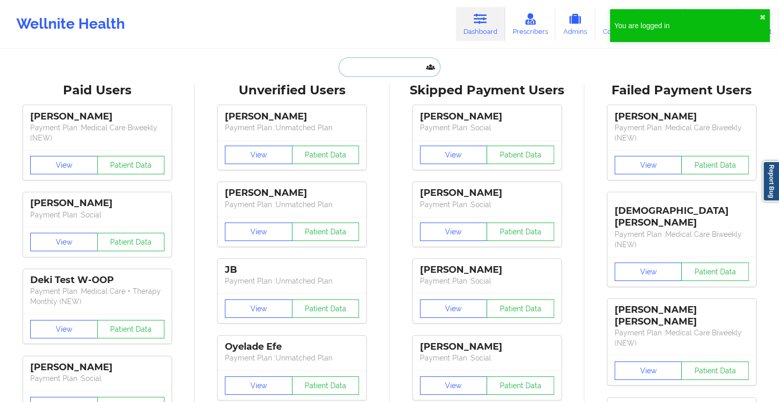
click at [383, 64] on input "text" at bounding box center [389, 66] width 101 height 19
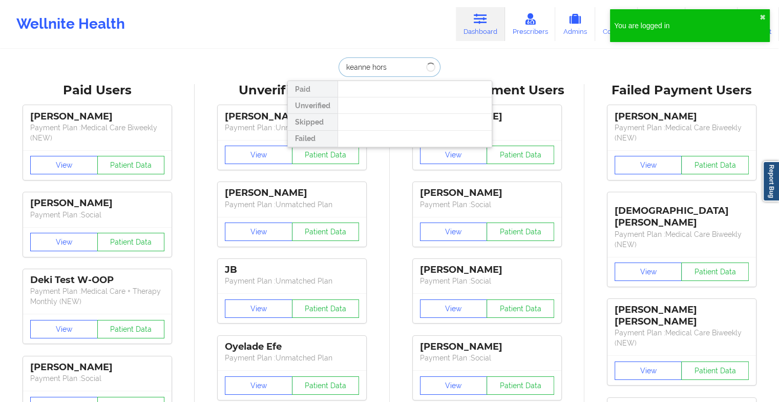
type input "keanne horsf"
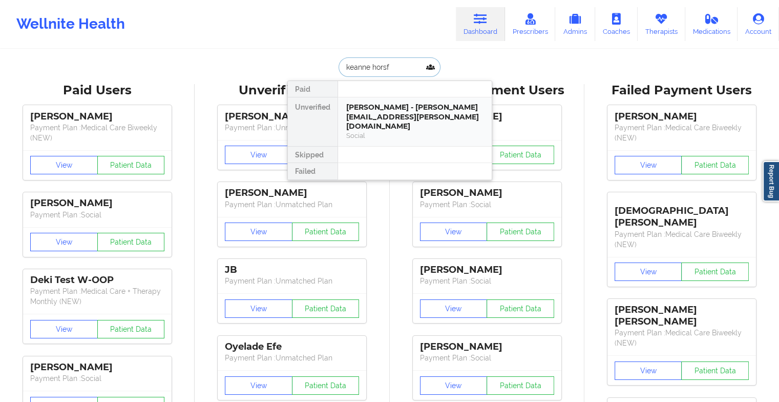
click at [371, 131] on div "Social" at bounding box center [414, 135] width 137 height 9
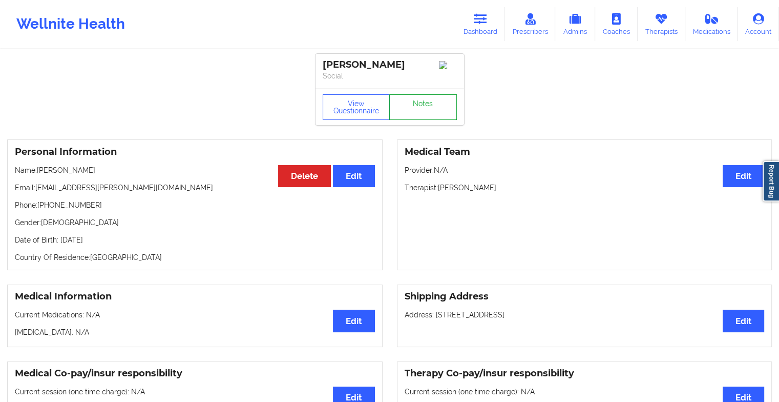
click at [412, 100] on link "Notes" at bounding box center [423, 107] width 68 height 26
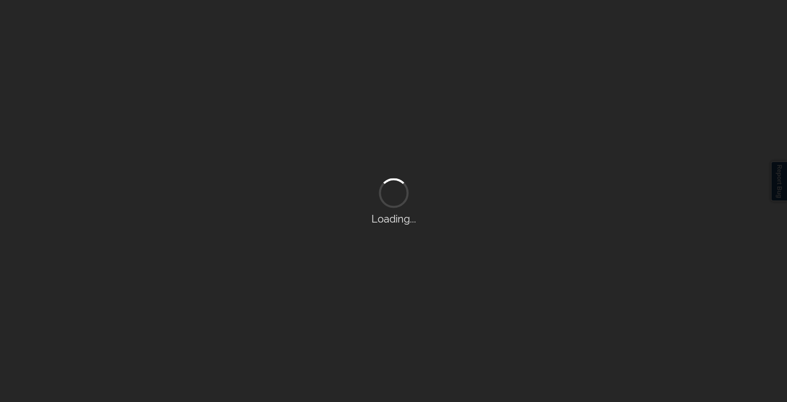
click at [481, 162] on div "Loading..." at bounding box center [393, 201] width 787 height 402
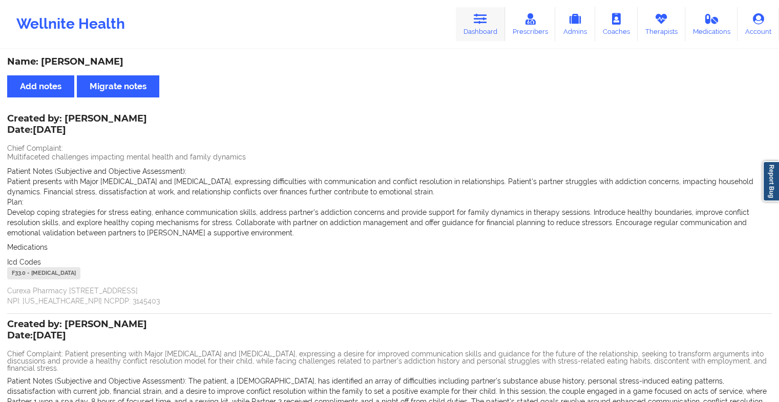
click at [466, 19] on link "Dashboard" at bounding box center [480, 24] width 49 height 34
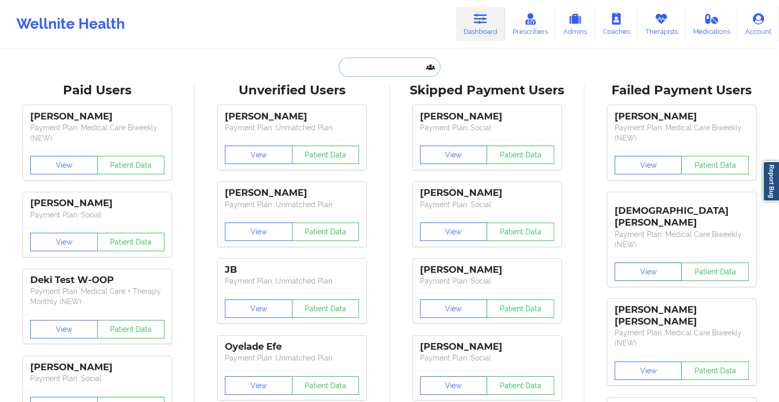
click at [379, 71] on input "text" at bounding box center [389, 66] width 101 height 19
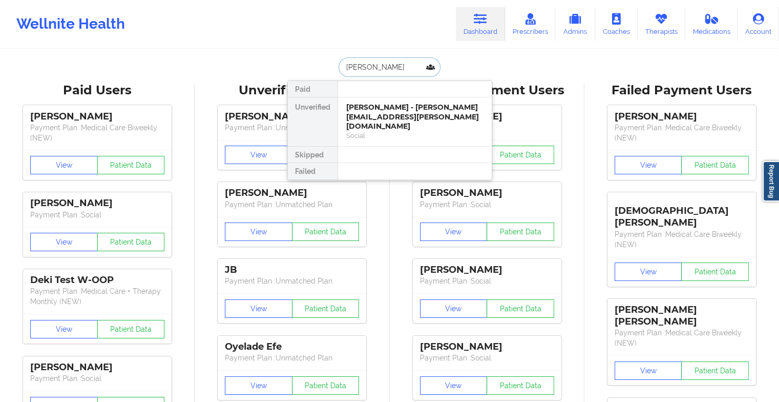
type input "[PERSON_NAME]"
click at [391, 115] on div "[PERSON_NAME] - [DOMAIN_NAME][EMAIL_ADDRESS][DOMAIN_NAME]" at bounding box center [414, 111] width 137 height 19
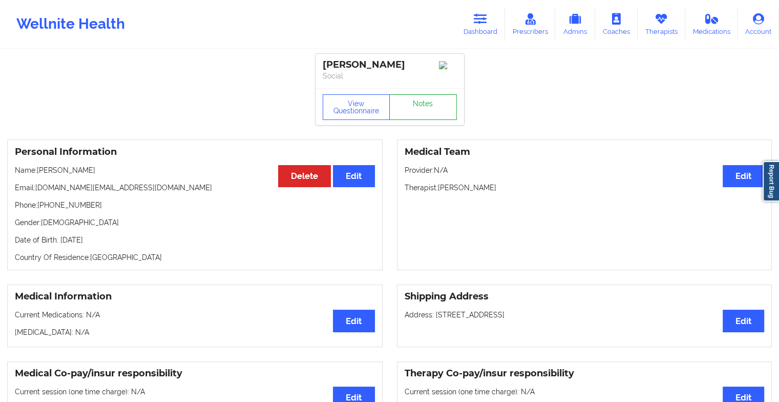
click at [413, 119] on link "Notes" at bounding box center [423, 107] width 68 height 26
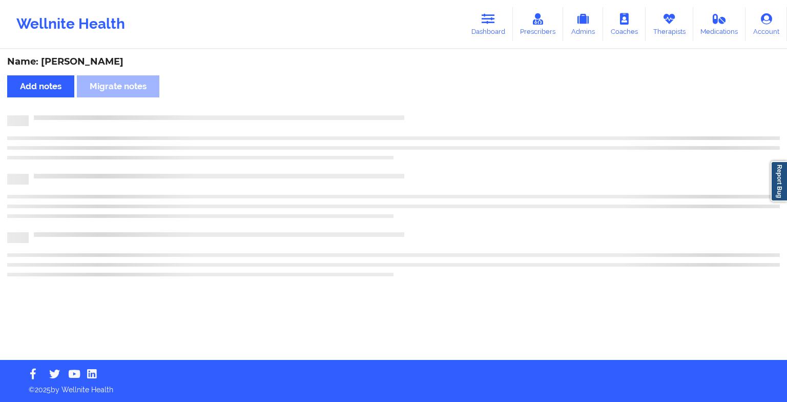
click at [413, 115] on div at bounding box center [404, 115] width 751 height 0
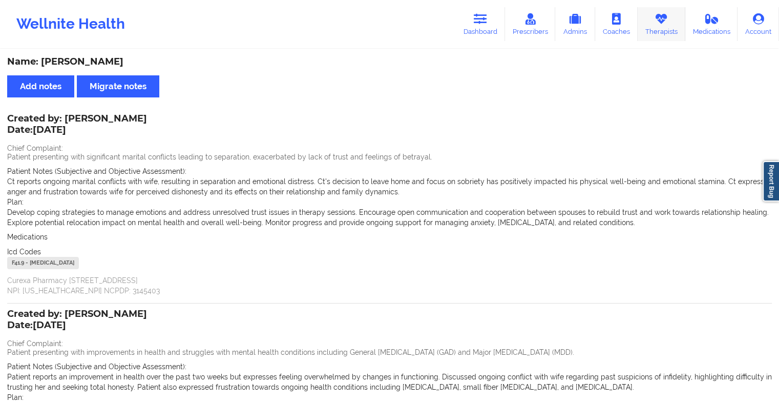
click at [670, 24] on link "Therapists" at bounding box center [662, 24] width 48 height 34
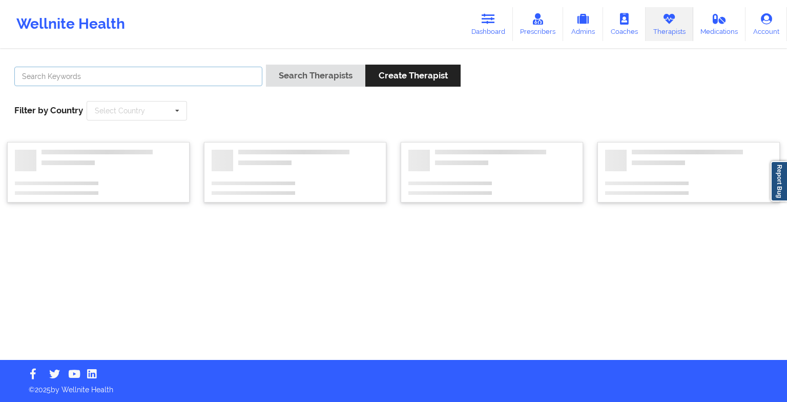
click at [197, 78] on input "text" at bounding box center [138, 76] width 248 height 19
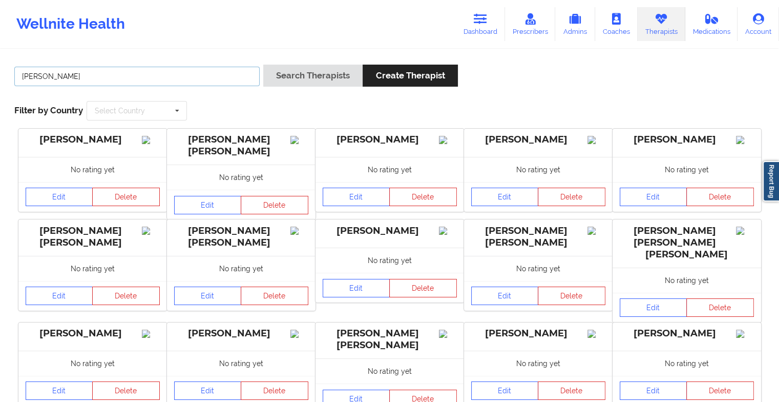
click at [263, 65] on button "Search Therapists" at bounding box center [312, 76] width 99 height 22
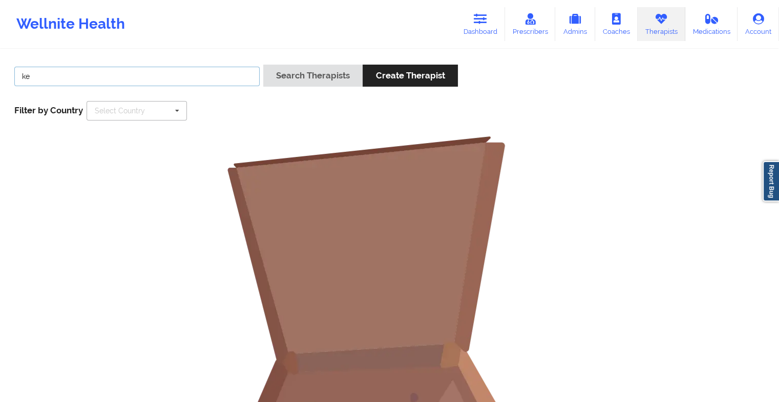
type input "k"
type input "kuma"
click at [263, 65] on button "Search Therapists" at bounding box center [312, 76] width 99 height 22
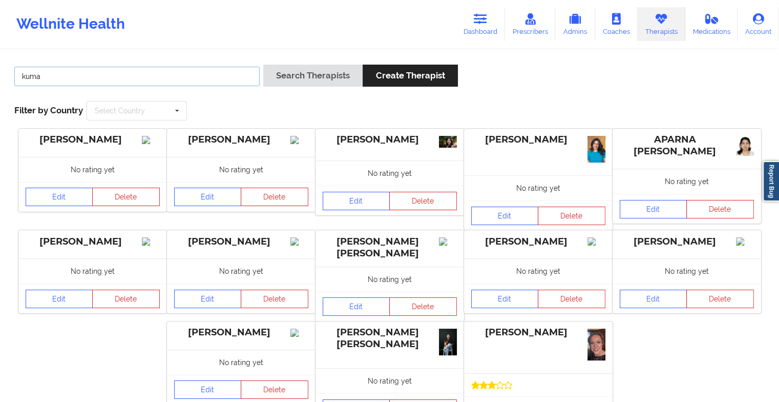
scroll to position [94, 0]
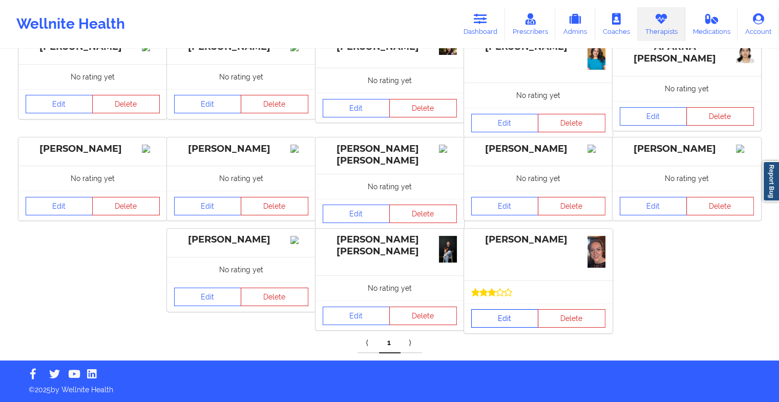
click at [497, 315] on link "Edit" at bounding box center [505, 318] width 68 height 18
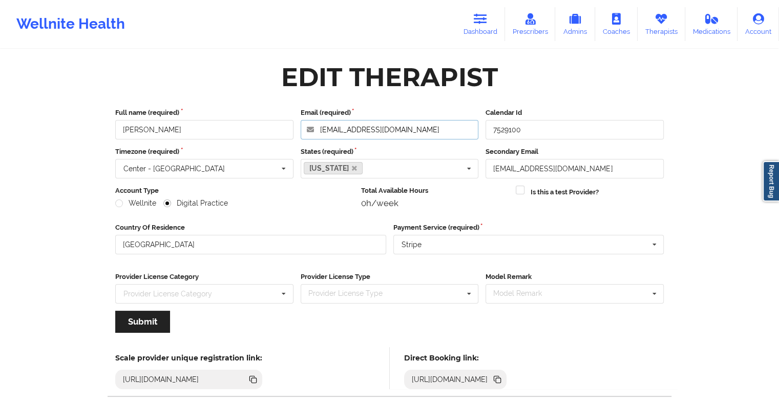
drag, startPoint x: 427, startPoint y: 120, endPoint x: 266, endPoint y: 108, distance: 161.3
click at [266, 108] on div "Full name (required) [PERSON_NAME] Email (required) [EMAIL_ADDRESS][DOMAIN_NAME…" at bounding box center [390, 124] width 556 height 32
click at [481, 29] on link "Dashboard" at bounding box center [480, 24] width 49 height 34
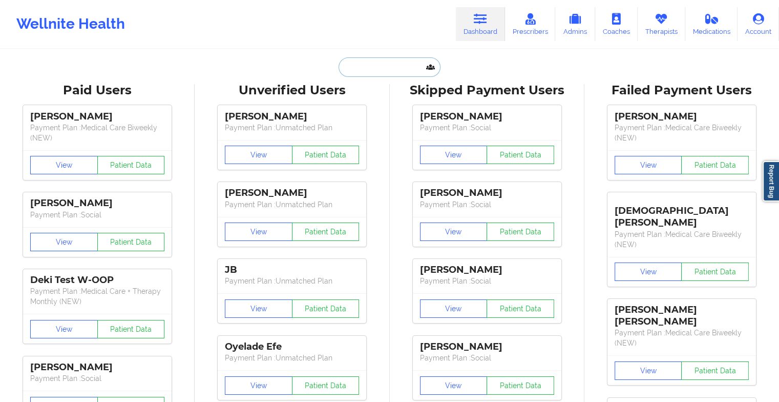
click at [361, 63] on input "text" at bounding box center [389, 66] width 101 height 19
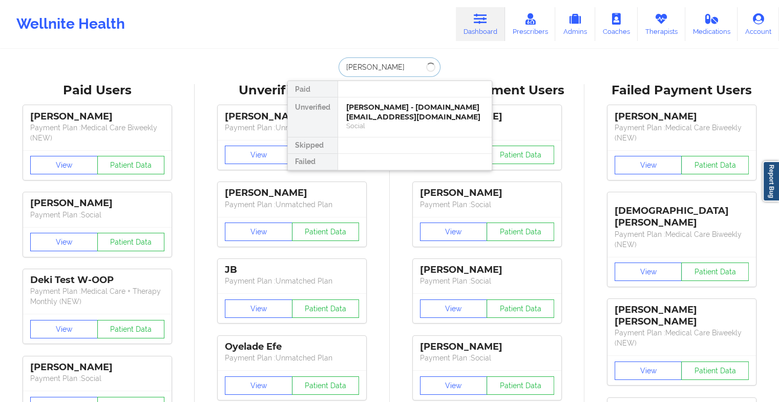
type input "[PERSON_NAME]"
click at [390, 110] on div "[PERSON_NAME] - [DOMAIN_NAME][EMAIL_ADDRESS][DOMAIN_NAME]" at bounding box center [414, 111] width 137 height 19
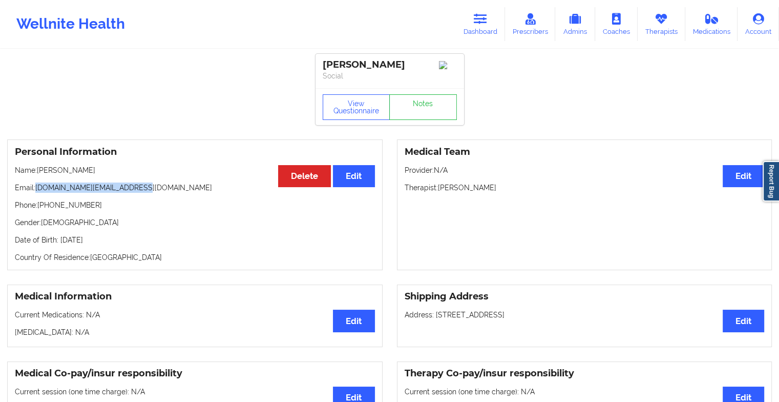
drag, startPoint x: 36, startPoint y: 191, endPoint x: 137, endPoint y: 192, distance: 100.4
click at [137, 192] on p "Email: [DOMAIN_NAME][EMAIL_ADDRESS][DOMAIN_NAME]" at bounding box center [195, 187] width 360 height 10
copy p "[DOMAIN_NAME][EMAIL_ADDRESS][DOMAIN_NAME]"
click at [472, 33] on link "Dashboard" at bounding box center [480, 24] width 49 height 34
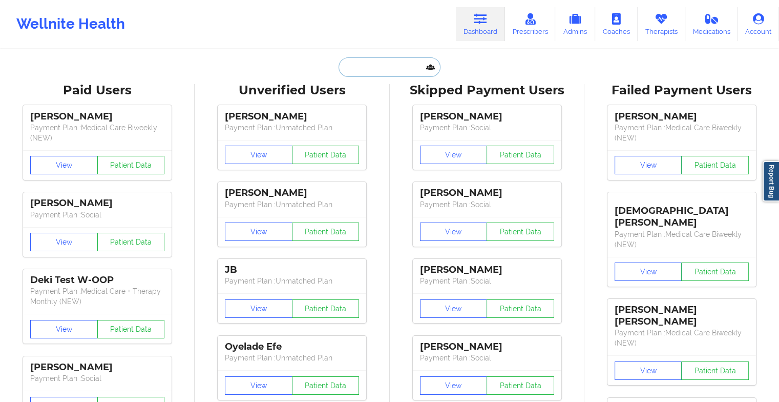
click at [380, 70] on input "text" at bounding box center [389, 66] width 101 height 19
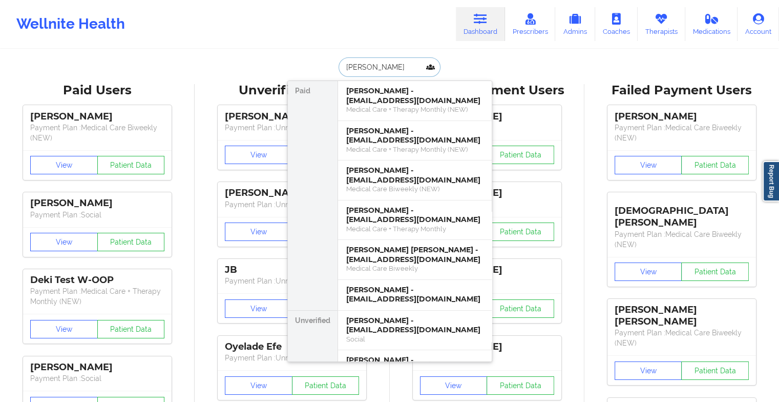
type input "[PERSON_NAME]"
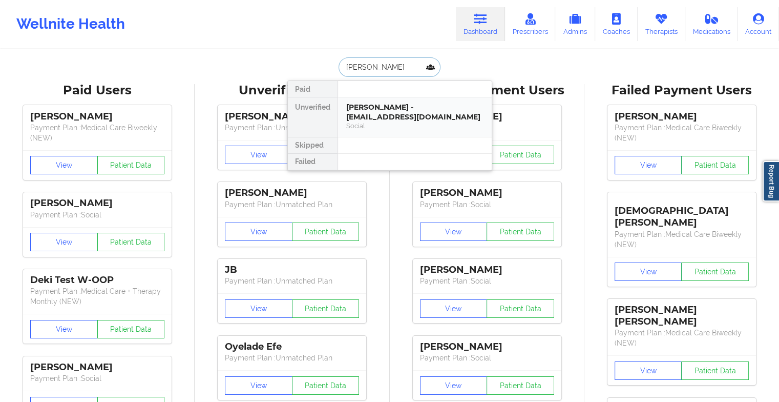
click at [413, 124] on div "[PERSON_NAME] - [EMAIL_ADDRESS][DOMAIN_NAME] Social" at bounding box center [415, 116] width 154 height 39
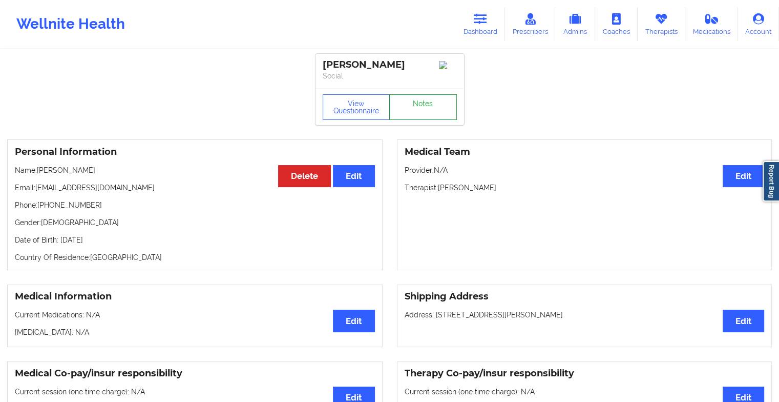
click at [428, 102] on link "Notes" at bounding box center [423, 107] width 68 height 26
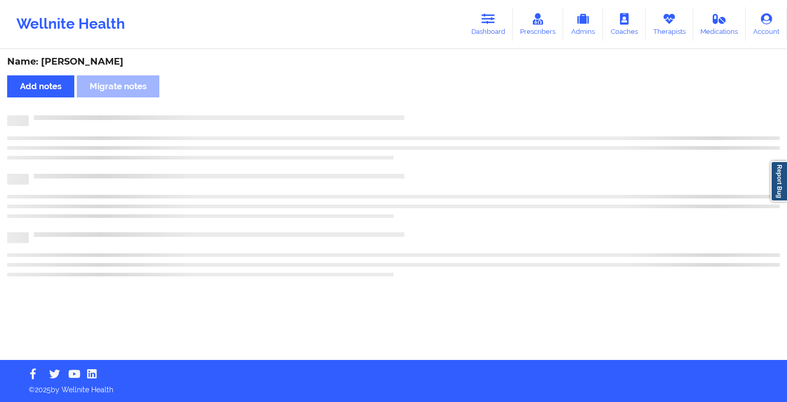
click at [428, 102] on div "Name: [PERSON_NAME] Add notes Migrate notes" at bounding box center [393, 204] width 787 height 309
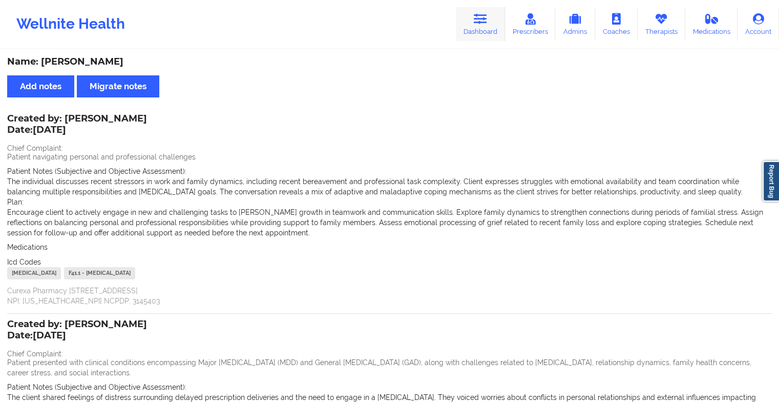
click at [491, 29] on link "Dashboard" at bounding box center [480, 24] width 49 height 34
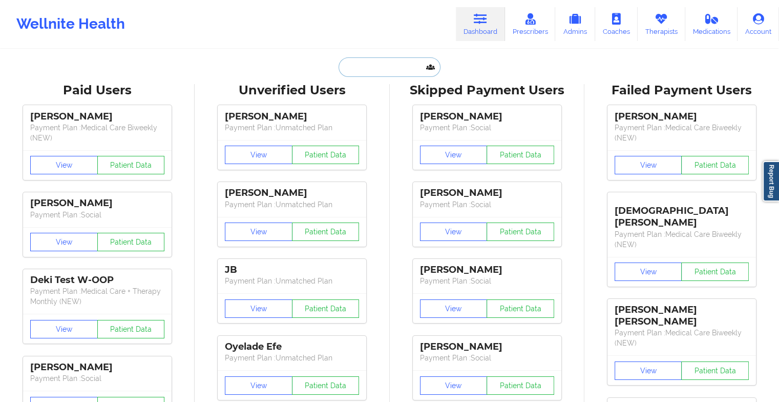
click at [392, 70] on input "text" at bounding box center [389, 66] width 101 height 19
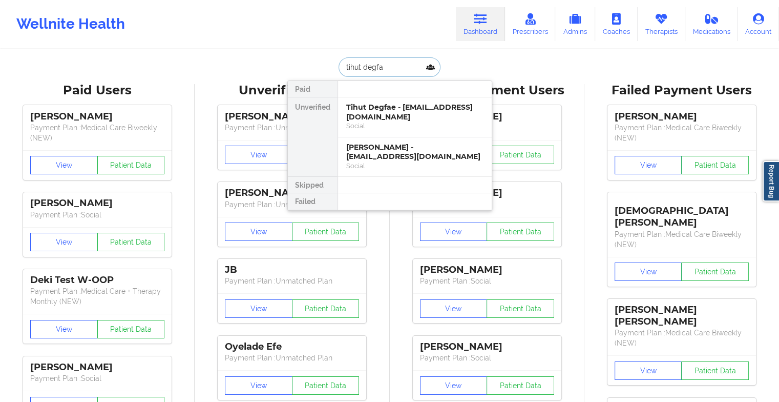
type input "tihut degfa"
click at [374, 96] on div at bounding box center [414, 89] width 154 height 16
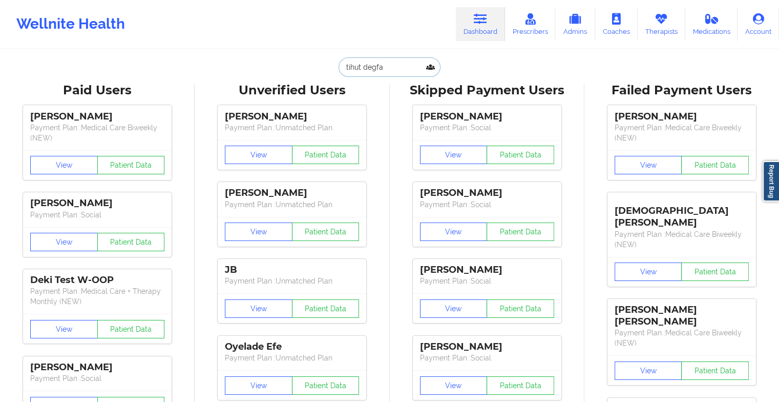
click at [389, 60] on input "tihut degfa" at bounding box center [389, 66] width 101 height 19
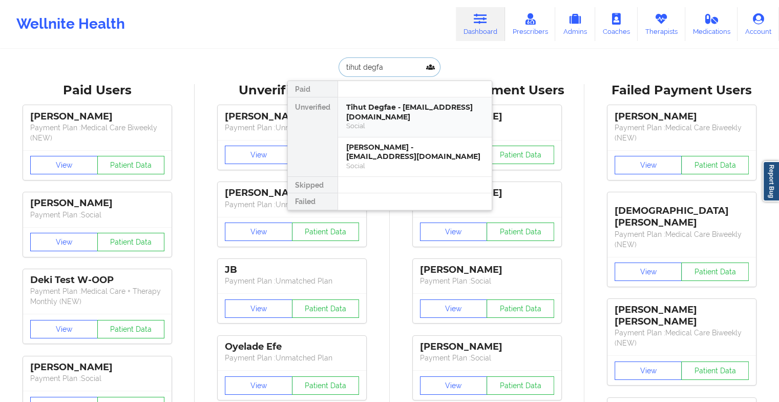
click at [374, 123] on div "Social" at bounding box center [414, 125] width 137 height 9
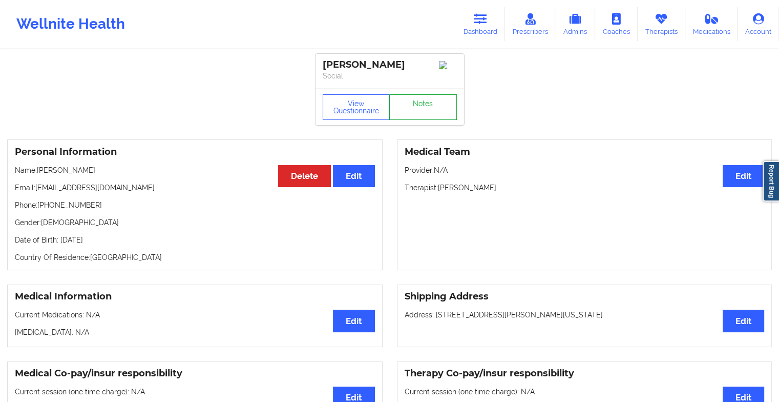
click at [416, 101] on link "Notes" at bounding box center [423, 107] width 68 height 26
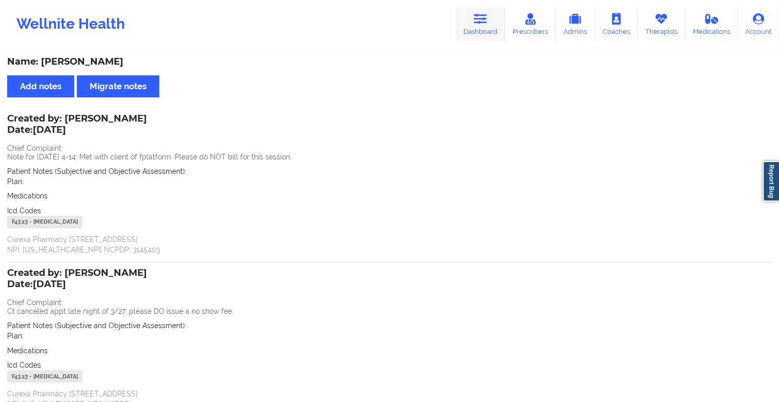
click at [489, 31] on link "Dashboard" at bounding box center [480, 24] width 49 height 34
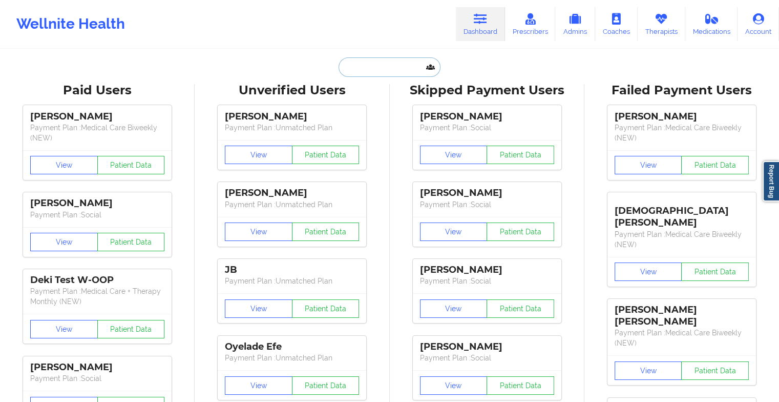
click at [381, 67] on input "text" at bounding box center [389, 66] width 101 height 19
type input "t"
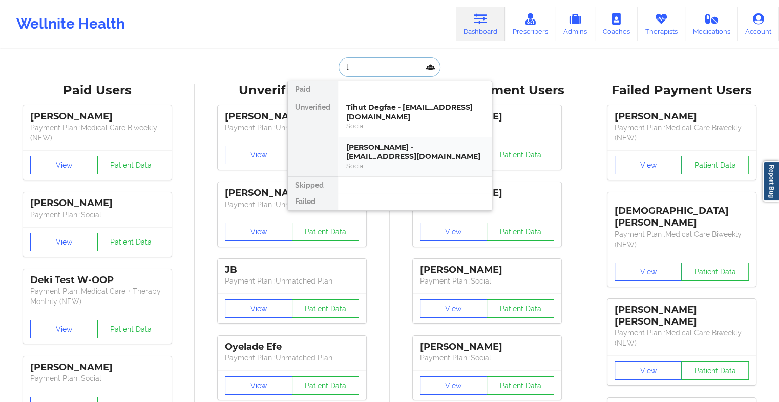
click at [362, 141] on div "Tihut Degfae - [EMAIL_ADDRESS][DOMAIN_NAME] Social" at bounding box center [415, 156] width 154 height 39
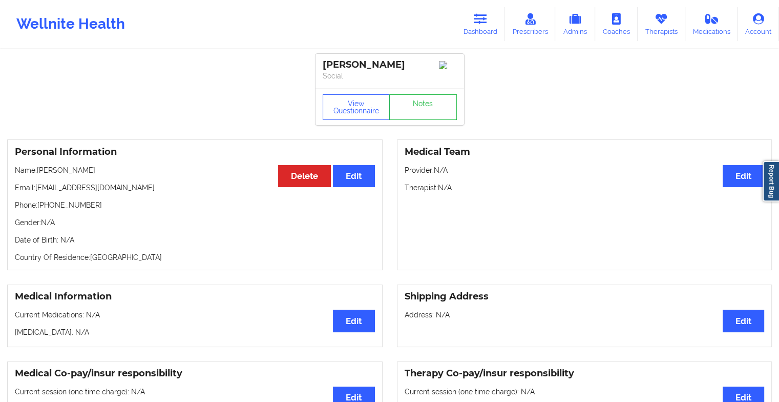
click at [413, 123] on div "View Questionnaire Notes" at bounding box center [389, 106] width 149 height 37
click at [418, 117] on link "Notes" at bounding box center [423, 107] width 68 height 26
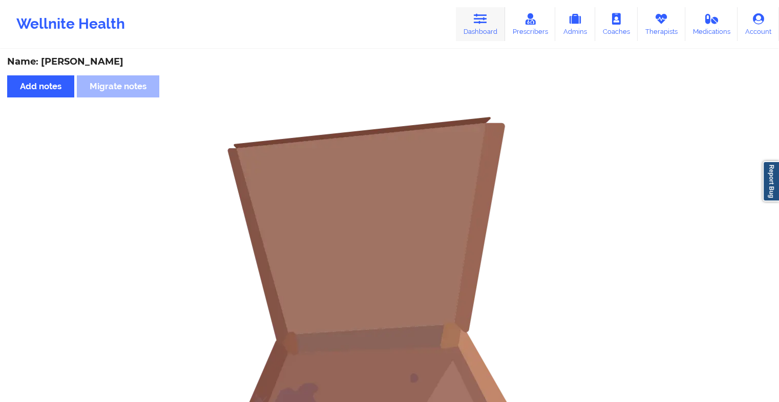
drag, startPoint x: 469, startPoint y: 47, endPoint x: 473, endPoint y: 38, distance: 10.1
click at [473, 38] on div "Wellnite Health Dashboard Prescribers Admins Coaches Therapists Medications Acc…" at bounding box center [389, 24] width 779 height 48
click at [473, 38] on link "Dashboard" at bounding box center [480, 24] width 49 height 34
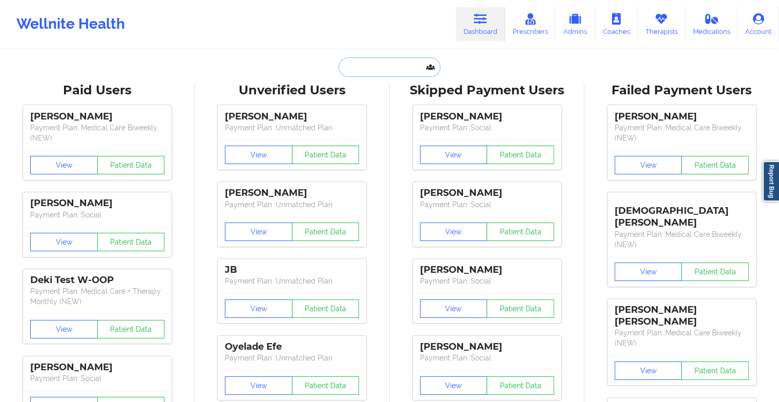
click at [389, 62] on input "text" at bounding box center [389, 66] width 101 height 19
type input "t"
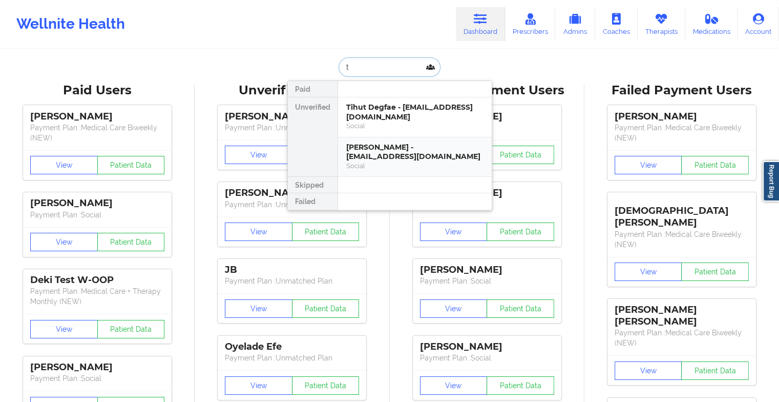
click at [373, 149] on div "[PERSON_NAME] - [EMAIL_ADDRESS][DOMAIN_NAME]" at bounding box center [414, 151] width 137 height 19
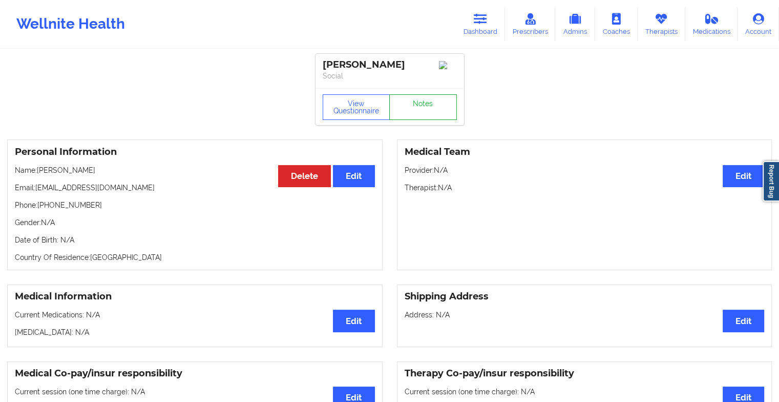
click at [432, 102] on link "Notes" at bounding box center [423, 107] width 68 height 26
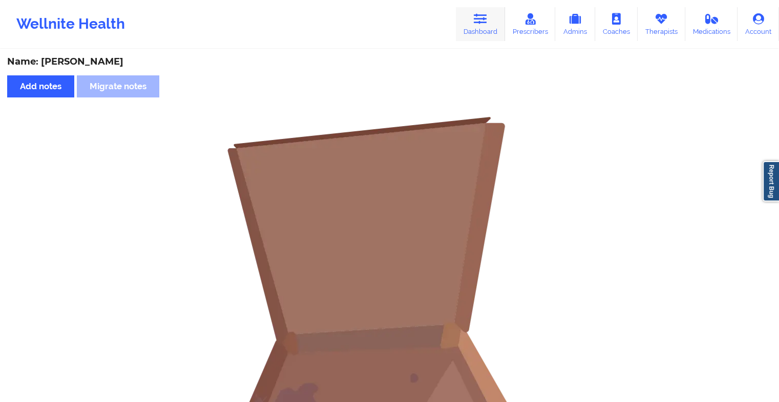
click at [475, 28] on link "Dashboard" at bounding box center [480, 24] width 49 height 34
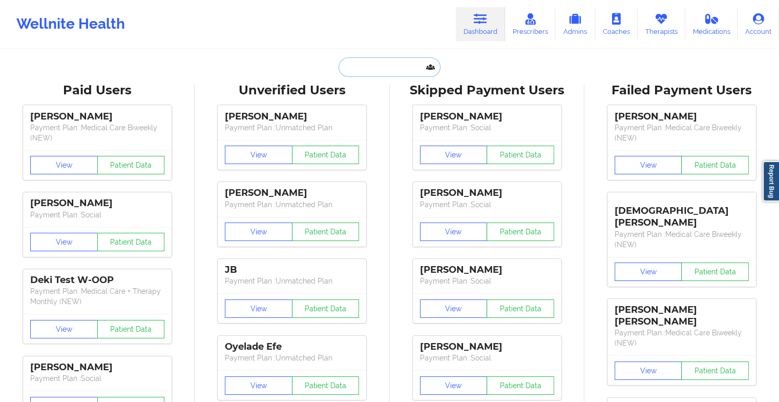
click at [394, 68] on input "text" at bounding box center [389, 66] width 101 height 19
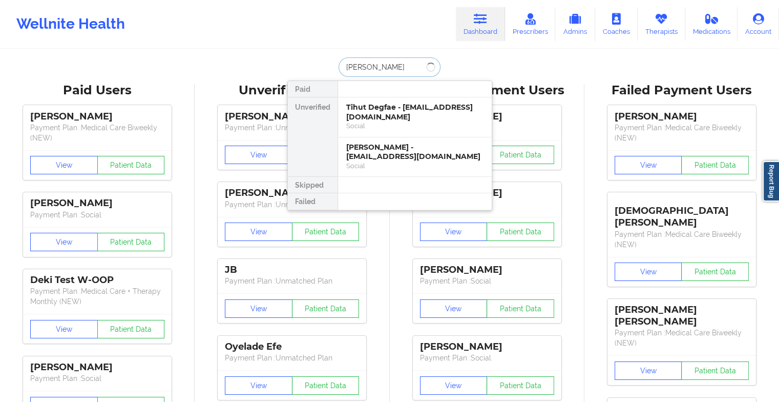
type input "[PERSON_NAME]"
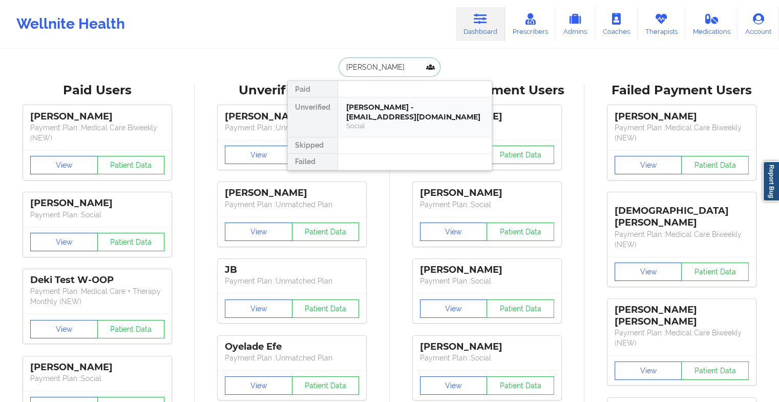
click at [435, 104] on div "[PERSON_NAME] - [EMAIL_ADDRESS][DOMAIN_NAME]" at bounding box center [414, 111] width 137 height 19
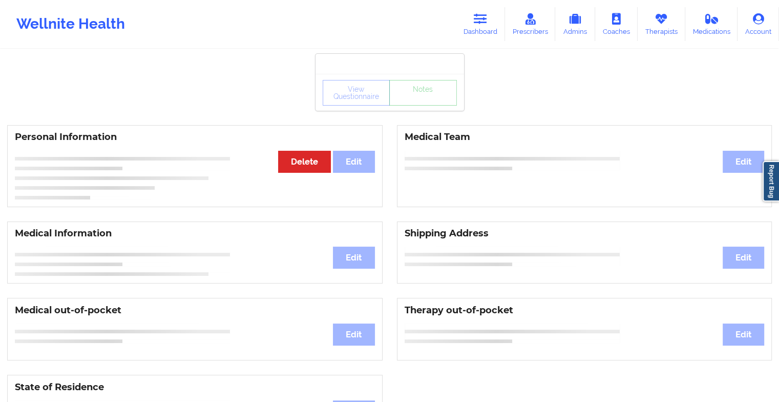
click at [430, 104] on div "View Questionnaire Notes" at bounding box center [390, 93] width 134 height 26
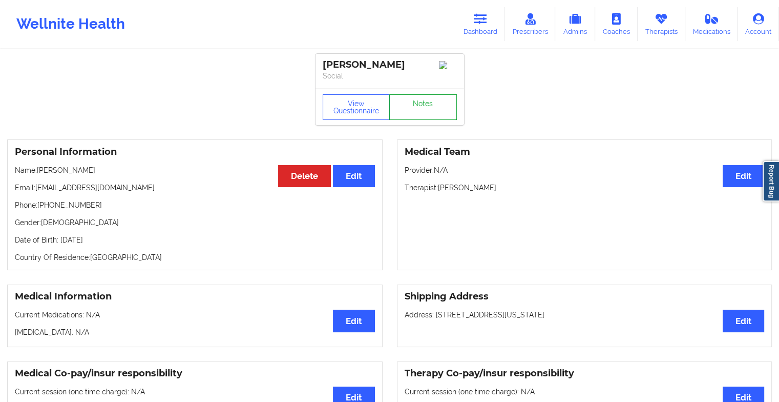
click at [430, 104] on link "Notes" at bounding box center [423, 107] width 68 height 26
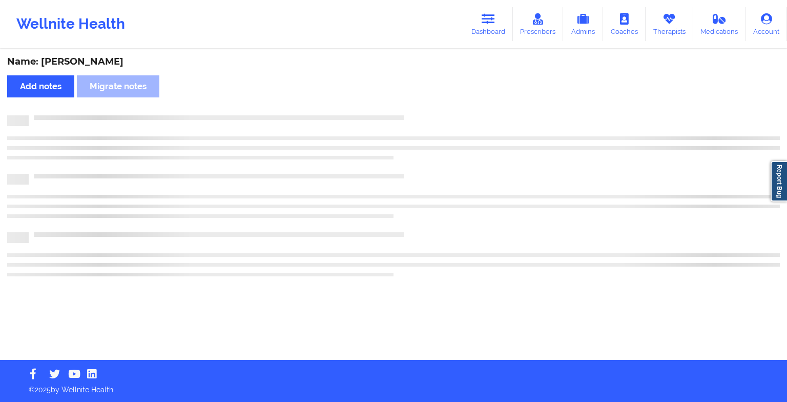
click at [430, 104] on div "Name: [PERSON_NAME] Add notes Migrate notes" at bounding box center [393, 204] width 787 height 309
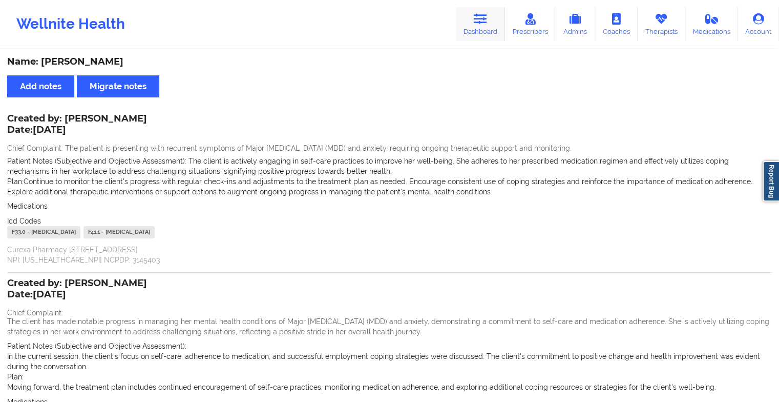
click at [488, 29] on link "Dashboard" at bounding box center [480, 24] width 49 height 34
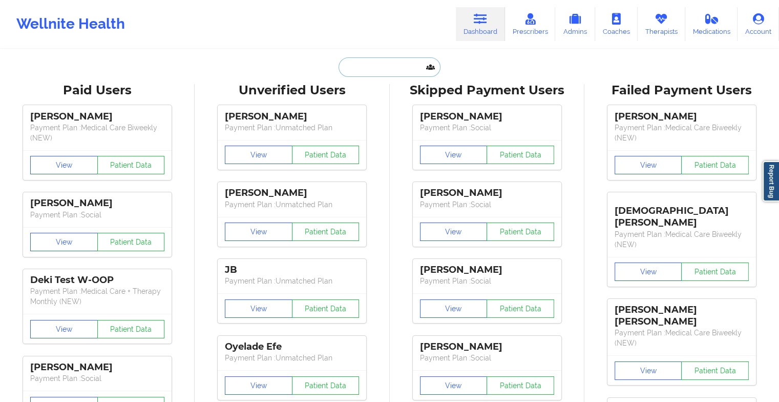
click at [394, 67] on input "text" at bounding box center [389, 66] width 101 height 19
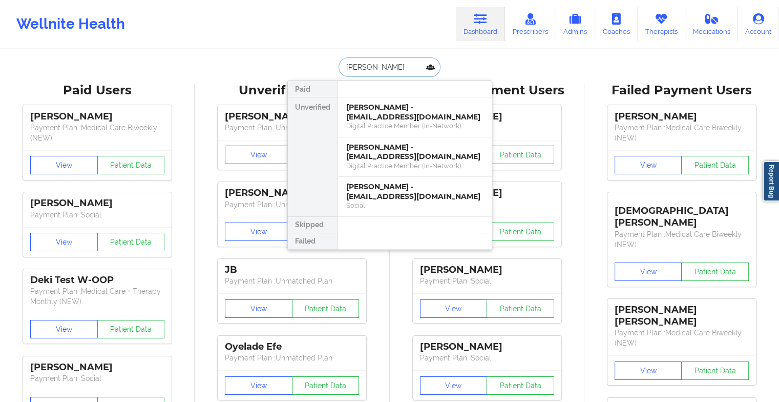
type input "[PERSON_NAME]"
click at [389, 115] on div "[PERSON_NAME] - [EMAIL_ADDRESS][DOMAIN_NAME]" at bounding box center [414, 111] width 137 height 19
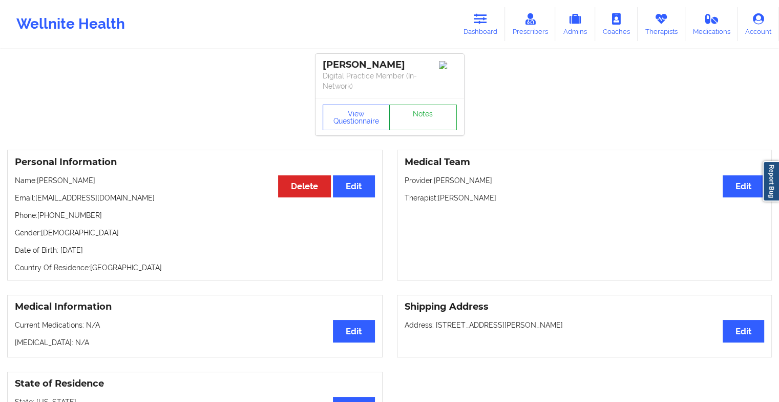
click at [427, 110] on link "Notes" at bounding box center [423, 117] width 68 height 26
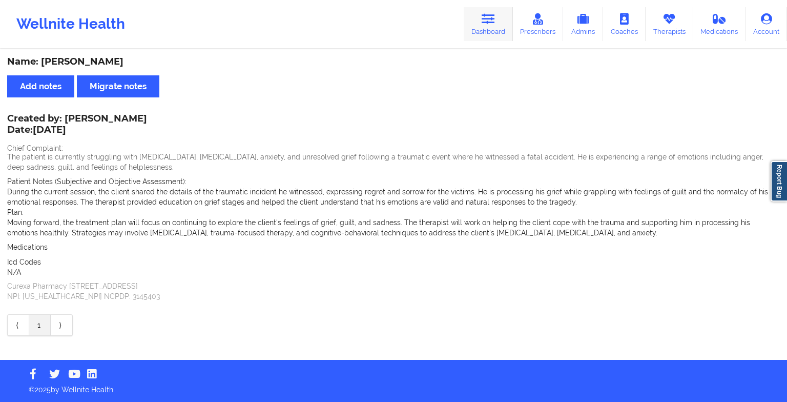
click at [483, 29] on link "Dashboard" at bounding box center [487, 24] width 49 height 34
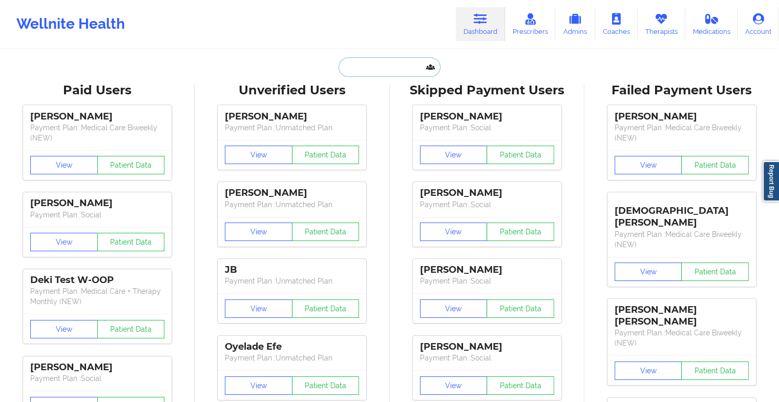
click at [400, 59] on input "text" at bounding box center [389, 66] width 101 height 19
type input "h"
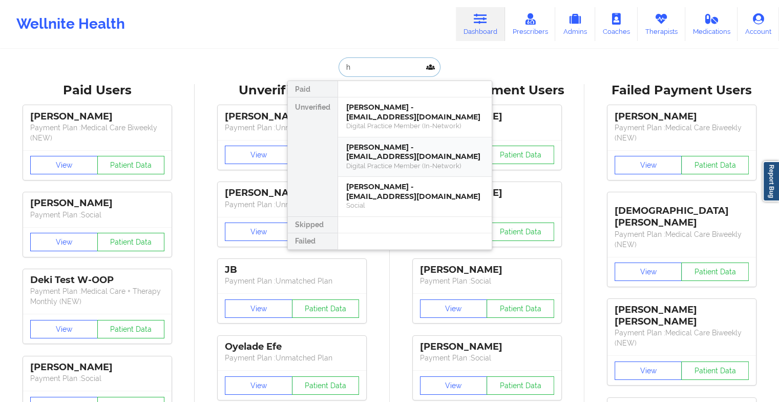
click at [357, 162] on div "Digital Practice Member (In-Network)" at bounding box center [414, 165] width 137 height 9
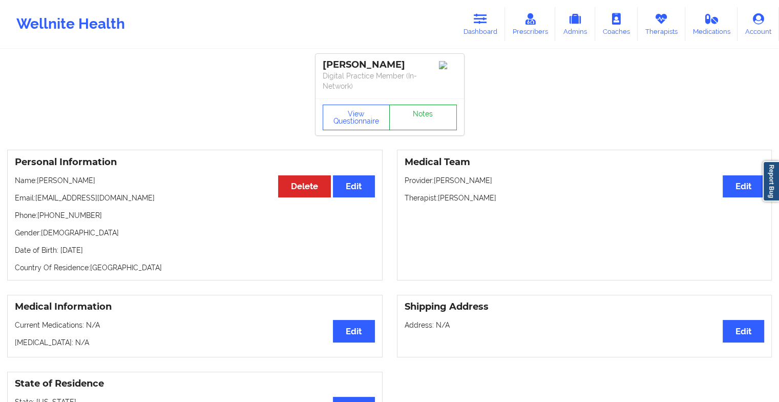
click at [424, 107] on link "Notes" at bounding box center [423, 117] width 68 height 26
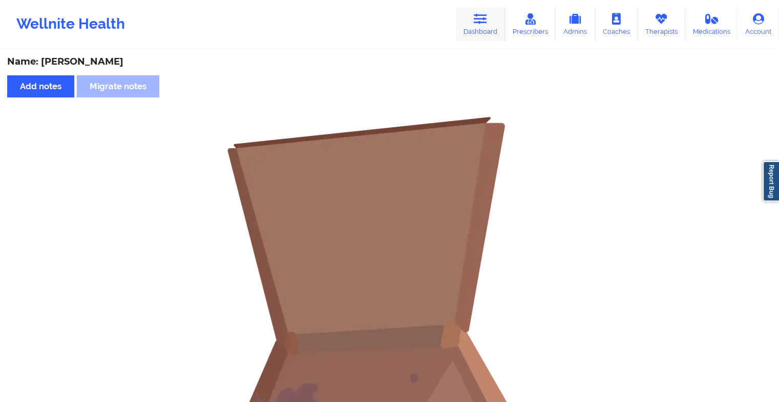
click at [480, 16] on icon at bounding box center [480, 18] width 13 height 11
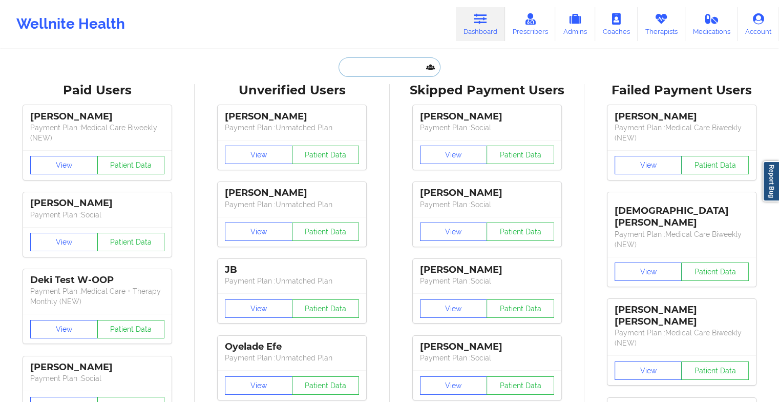
click at [416, 70] on input "text" at bounding box center [389, 66] width 101 height 19
type input "h"
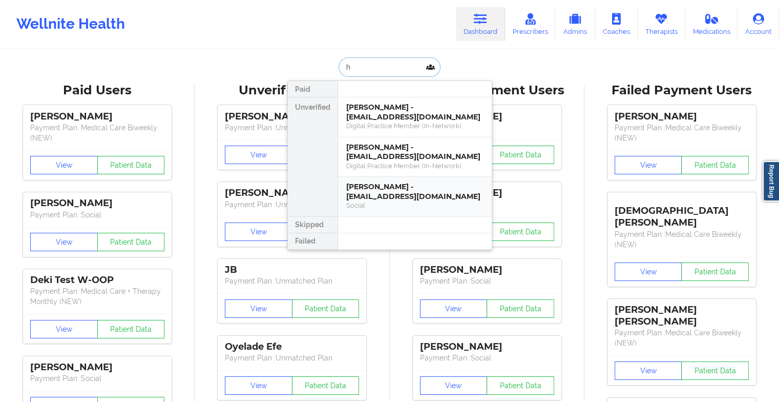
click at [392, 205] on div "Social" at bounding box center [414, 205] width 137 height 9
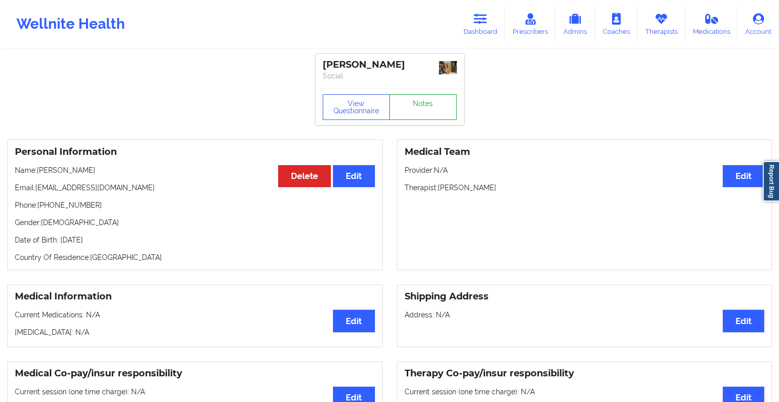
click at [432, 104] on link "Notes" at bounding box center [423, 107] width 68 height 26
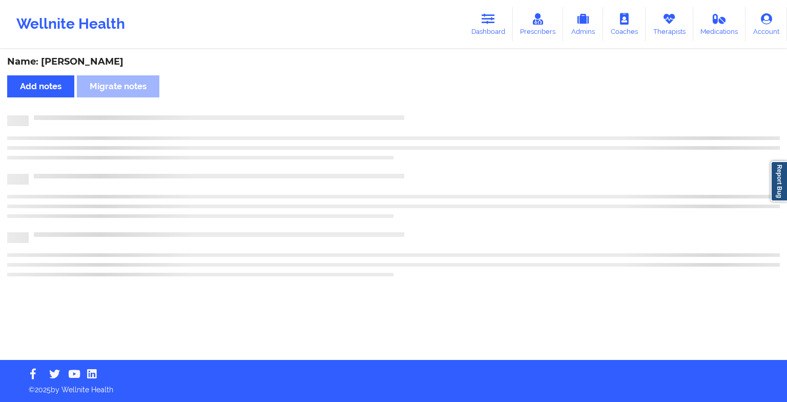
click at [432, 104] on div "Name: [PERSON_NAME] Add notes Migrate notes" at bounding box center [393, 204] width 787 height 309
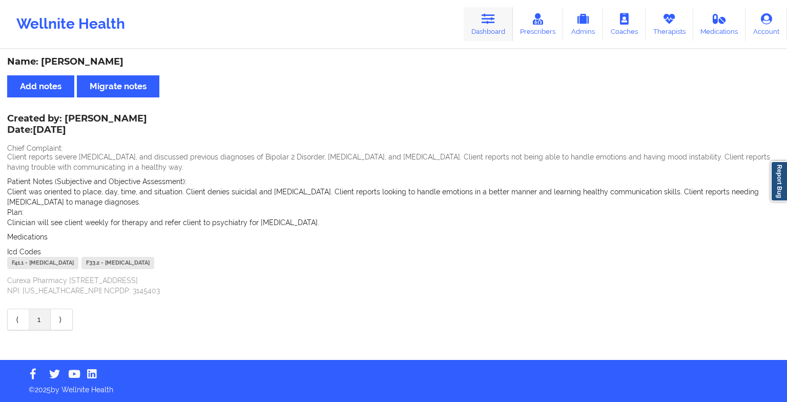
click at [487, 31] on link "Dashboard" at bounding box center [487, 24] width 49 height 34
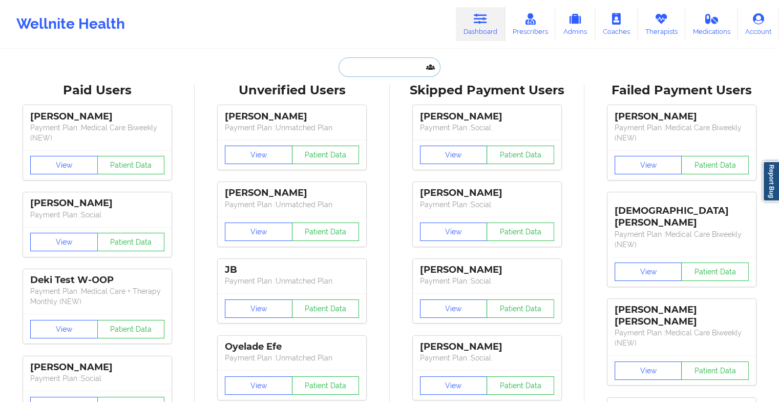
click at [365, 69] on input "text" at bounding box center [389, 66] width 101 height 19
type input "h"
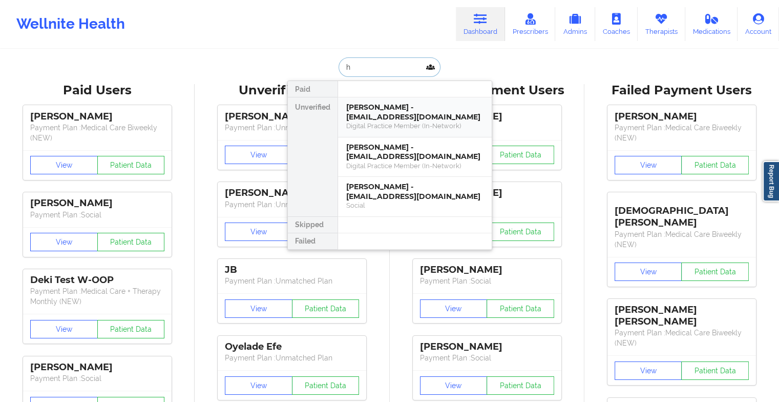
click at [383, 107] on div "[PERSON_NAME] - [EMAIL_ADDRESS][DOMAIN_NAME]" at bounding box center [414, 111] width 137 height 19
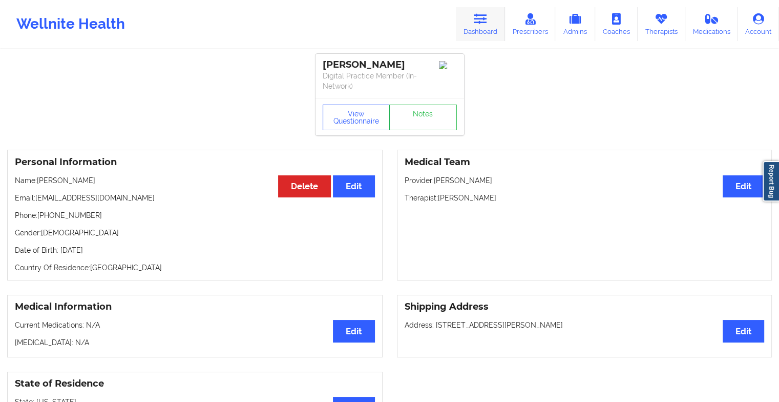
click at [471, 16] on link "Dashboard" at bounding box center [480, 24] width 49 height 34
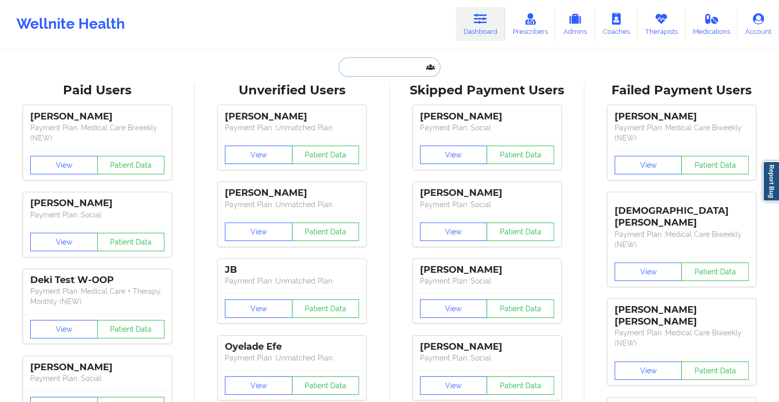
click at [393, 61] on input "text" at bounding box center [389, 66] width 101 height 19
type input "h"
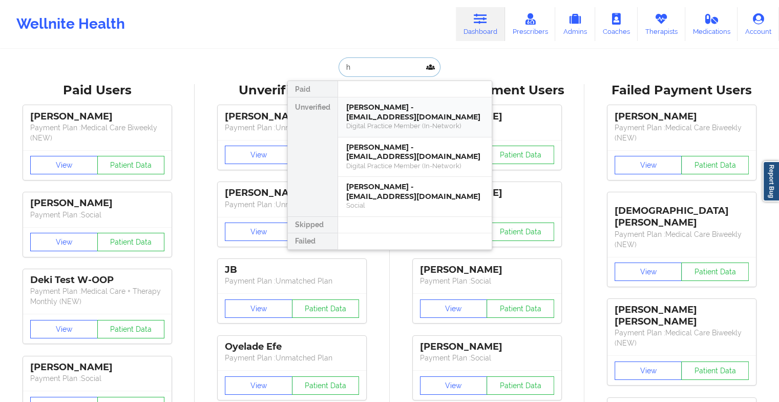
click at [398, 110] on div "[PERSON_NAME] - [EMAIL_ADDRESS][DOMAIN_NAME]" at bounding box center [414, 111] width 137 height 19
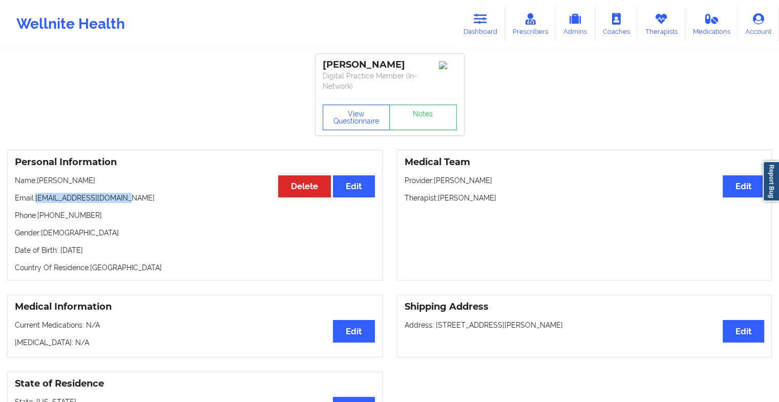
drag, startPoint x: 36, startPoint y: 197, endPoint x: 147, endPoint y: 196, distance: 111.6
click at [147, 196] on p "Email: [EMAIL_ADDRESS][DOMAIN_NAME]" at bounding box center [195, 198] width 360 height 10
copy p "[EMAIL_ADDRESS][DOMAIN_NAME]"
drag, startPoint x: 39, startPoint y: 215, endPoint x: 116, endPoint y: 206, distance: 77.8
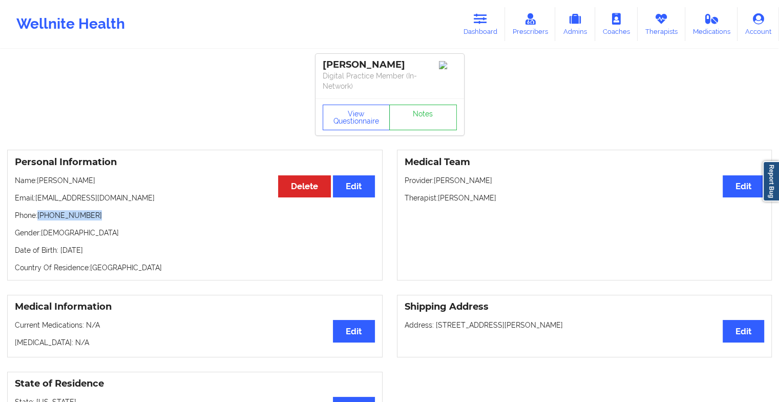
click at [116, 206] on div "Personal Information Edit Delete Name: [PERSON_NAME] Email: [EMAIL_ADDRESS][DOM…" at bounding box center [194, 215] width 375 height 131
copy p "[PHONE_NUMBER]"
click at [468, 26] on link "Dashboard" at bounding box center [480, 24] width 49 height 34
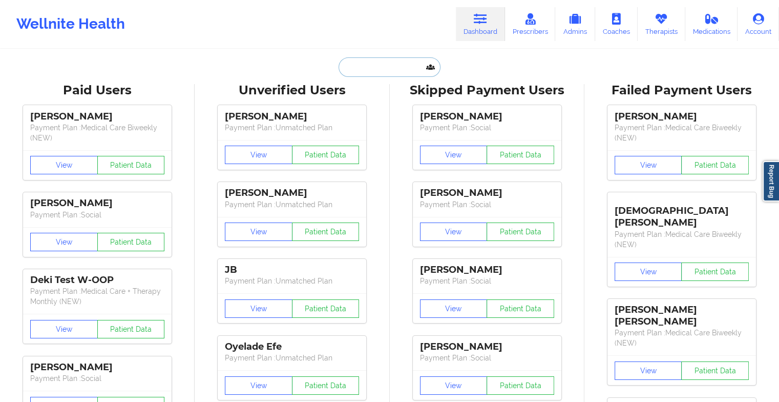
click at [377, 64] on input "text" at bounding box center [389, 66] width 101 height 19
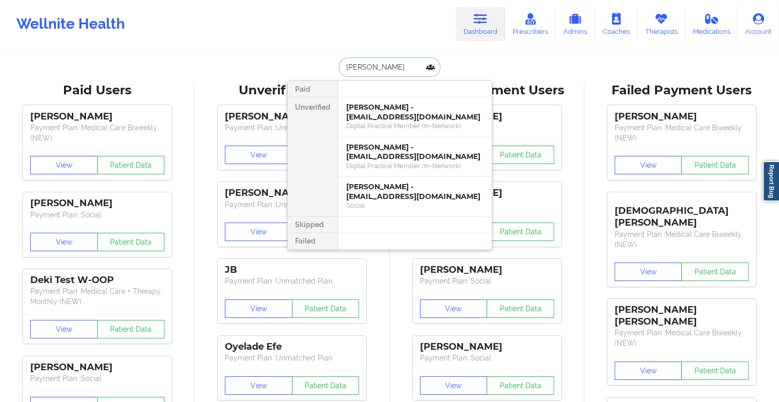
type input "[PERSON_NAME]"
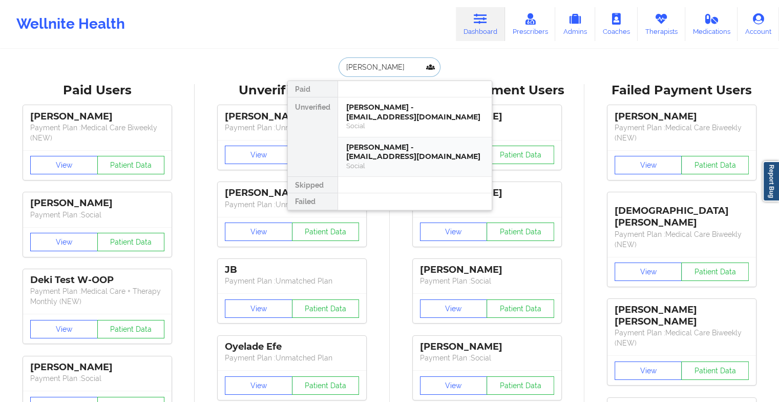
click at [387, 142] on div "[PERSON_NAME] - [EMAIL_ADDRESS][DOMAIN_NAME]" at bounding box center [414, 151] width 137 height 19
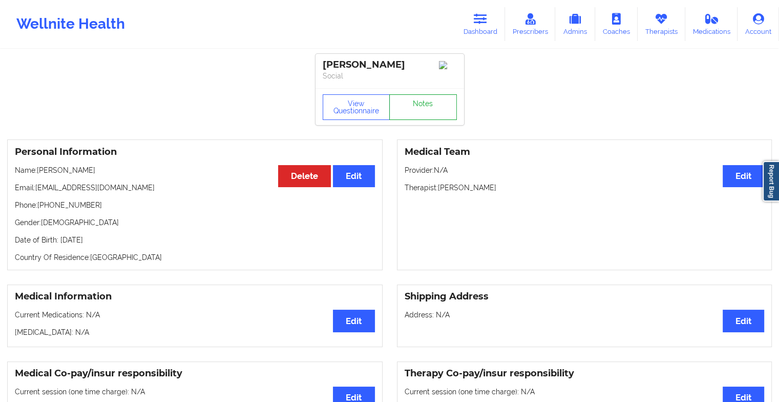
click at [437, 117] on link "Notes" at bounding box center [423, 107] width 68 height 26
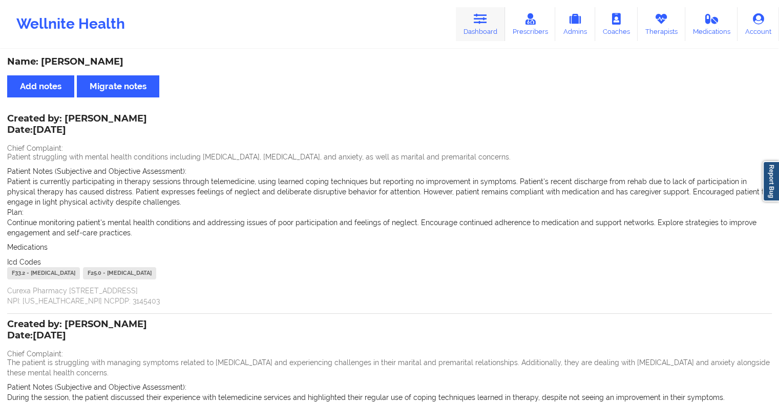
click at [483, 10] on link "Dashboard" at bounding box center [480, 24] width 49 height 34
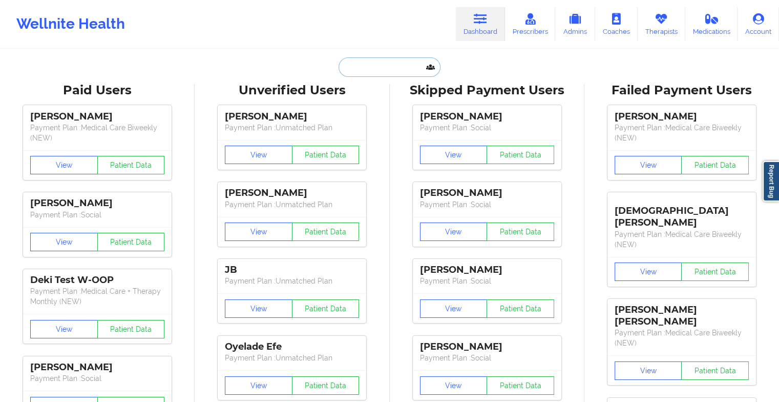
click at [389, 70] on input "text" at bounding box center [389, 66] width 101 height 19
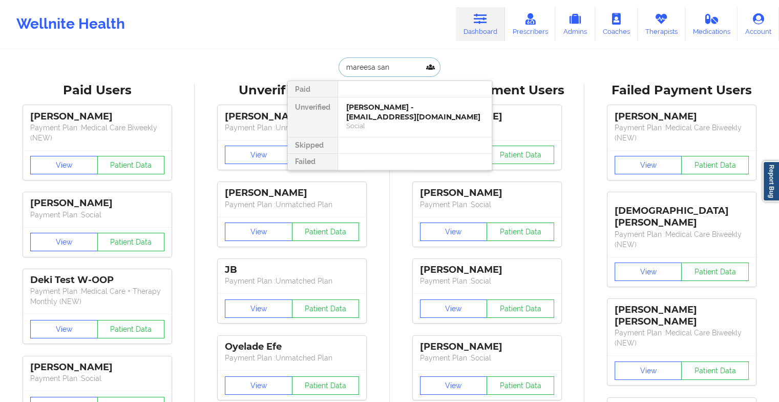
type input "mareesa san"
click at [381, 133] on div "[PERSON_NAME] - [EMAIL_ADDRESS][DOMAIN_NAME] Social" at bounding box center [415, 116] width 154 height 39
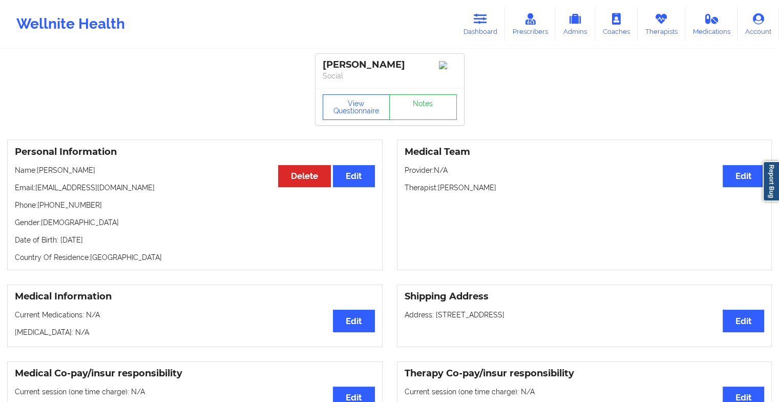
click at [418, 94] on div "View Questionnaire Notes" at bounding box center [389, 106] width 149 height 37
drag, startPoint x: 418, startPoint y: 94, endPoint x: 416, endPoint y: 104, distance: 10.4
click at [416, 104] on link "Notes" at bounding box center [423, 107] width 68 height 26
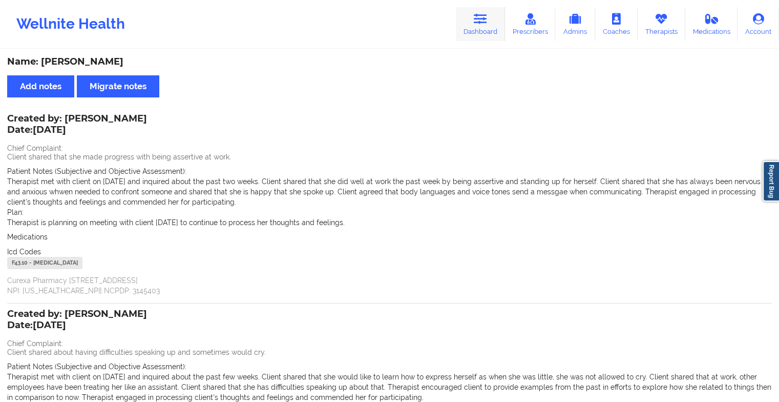
click at [482, 20] on icon at bounding box center [480, 18] width 13 height 11
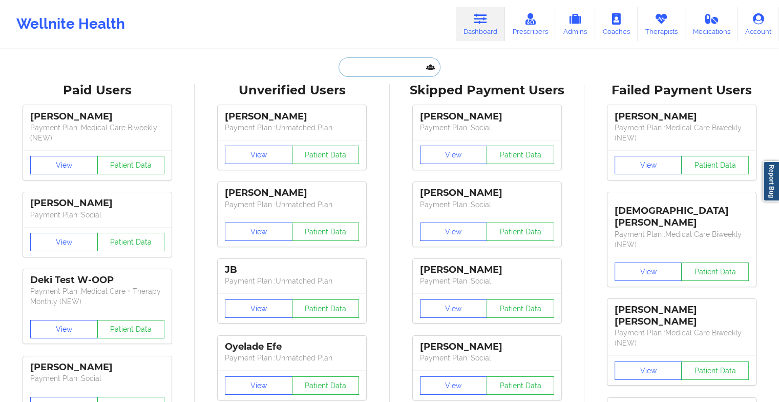
click at [385, 65] on input "text" at bounding box center [389, 66] width 101 height 19
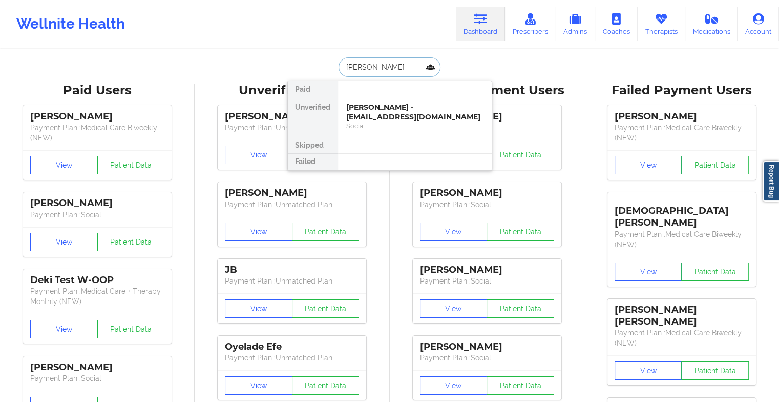
type input "[PERSON_NAME]"
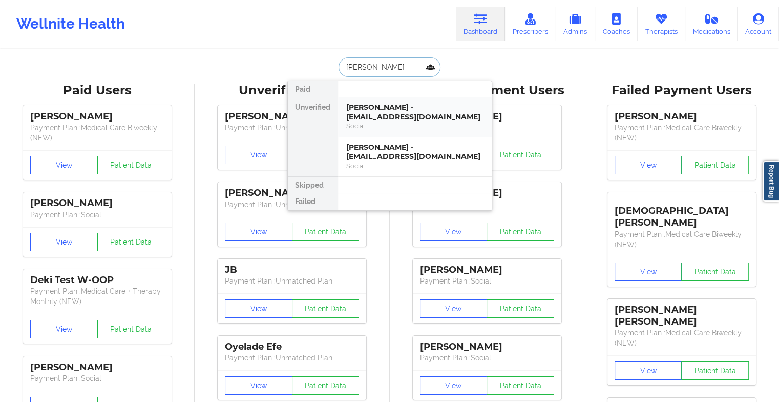
click at [389, 118] on div "[PERSON_NAME] - [EMAIL_ADDRESS][DOMAIN_NAME]" at bounding box center [414, 111] width 137 height 19
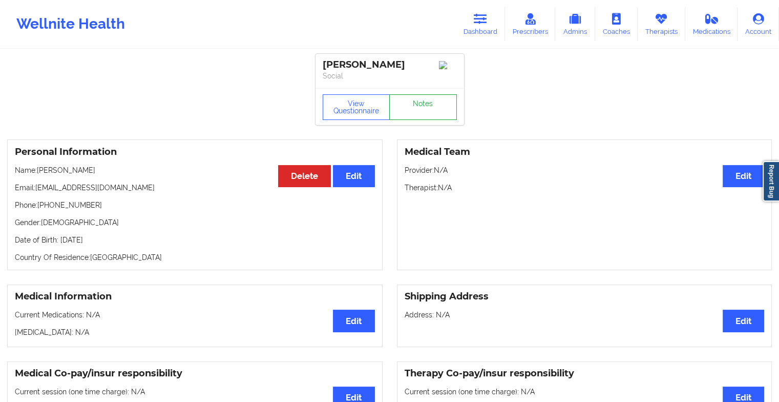
click at [435, 110] on link "Notes" at bounding box center [423, 107] width 68 height 26
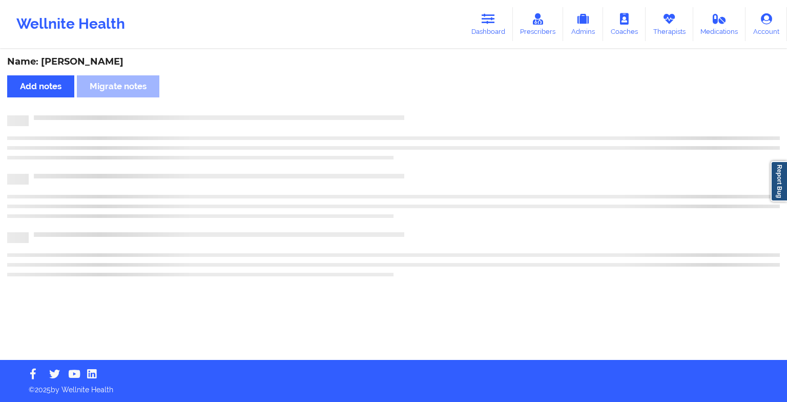
click at [435, 110] on div "Name: [PERSON_NAME] Add notes Migrate notes" at bounding box center [393, 204] width 787 height 309
drag, startPoint x: 435, startPoint y: 110, endPoint x: 482, endPoint y: 153, distance: 63.8
click at [482, 153] on div "Name: [PERSON_NAME] Add notes Migrate notes" at bounding box center [393, 204] width 787 height 309
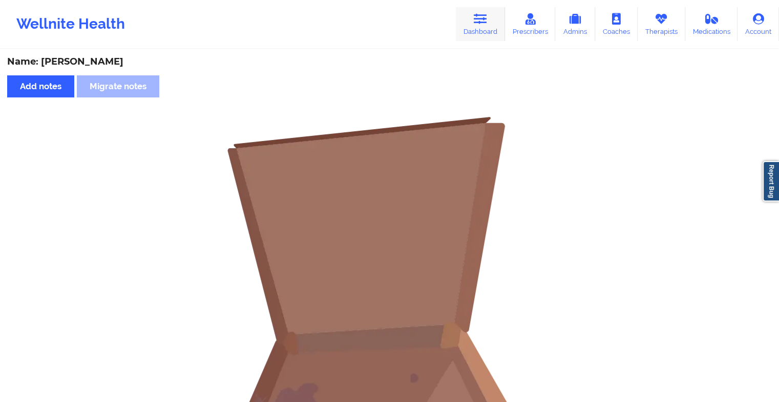
click at [479, 7] on link "Dashboard" at bounding box center [480, 24] width 49 height 34
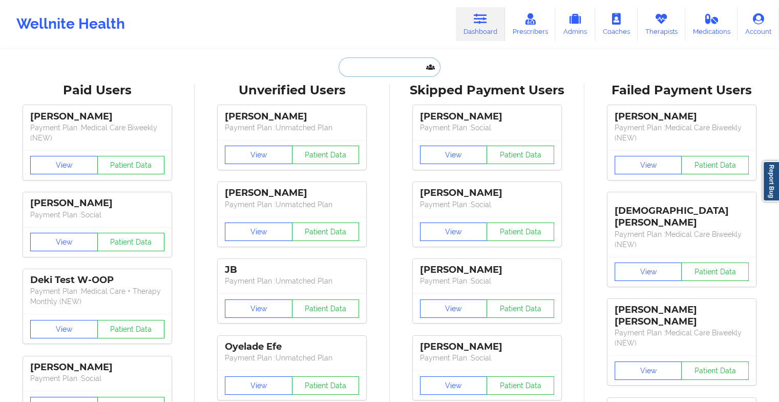
click at [406, 69] on input "text" at bounding box center [389, 66] width 101 height 19
type input "s"
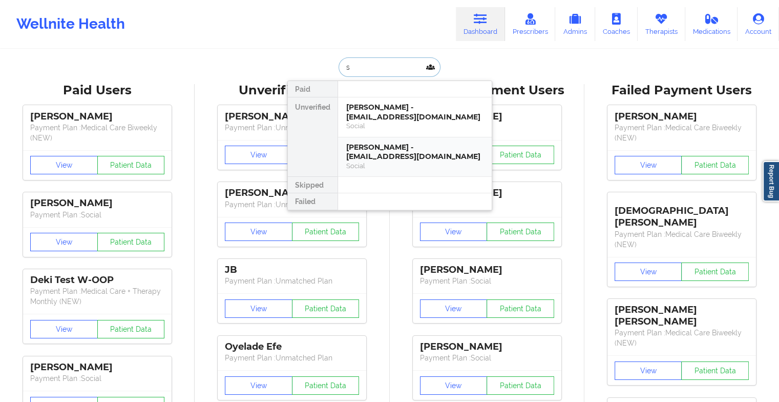
click at [389, 152] on div "[PERSON_NAME] - [EMAIL_ADDRESS][DOMAIN_NAME]" at bounding box center [414, 151] width 137 height 19
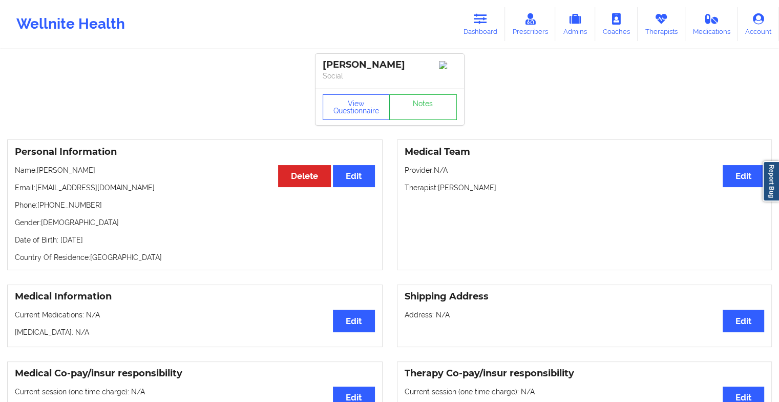
click at [430, 96] on div "View Questionnaire Notes" at bounding box center [389, 106] width 149 height 37
drag, startPoint x: 430, startPoint y: 96, endPoint x: 430, endPoint y: 115, distance: 18.4
click at [430, 115] on link "Notes" at bounding box center [423, 107] width 68 height 26
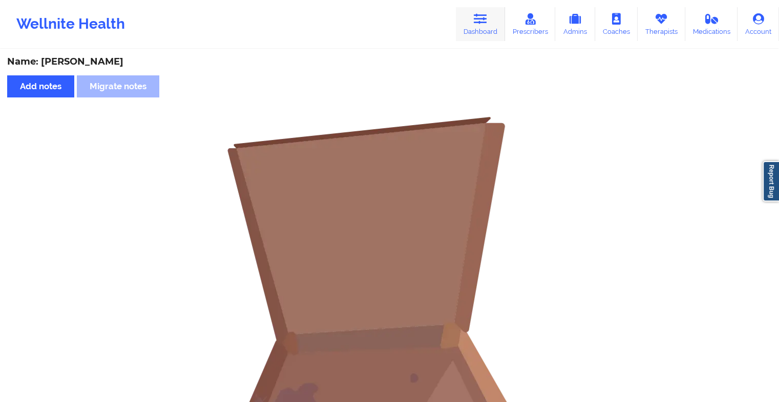
click at [483, 9] on link "Dashboard" at bounding box center [480, 24] width 49 height 34
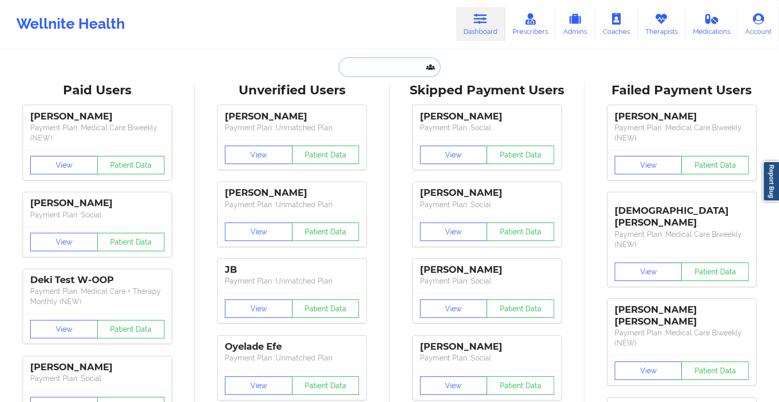
click at [389, 58] on input "text" at bounding box center [389, 66] width 101 height 19
type input "s"
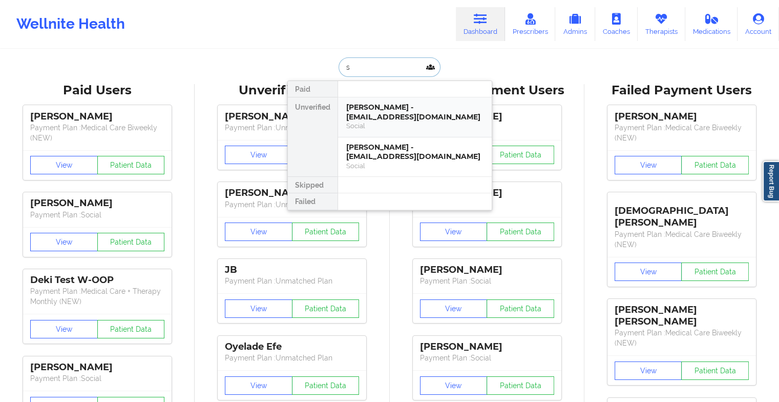
click at [426, 102] on div "[PERSON_NAME] - [EMAIL_ADDRESS][DOMAIN_NAME]" at bounding box center [414, 111] width 137 height 19
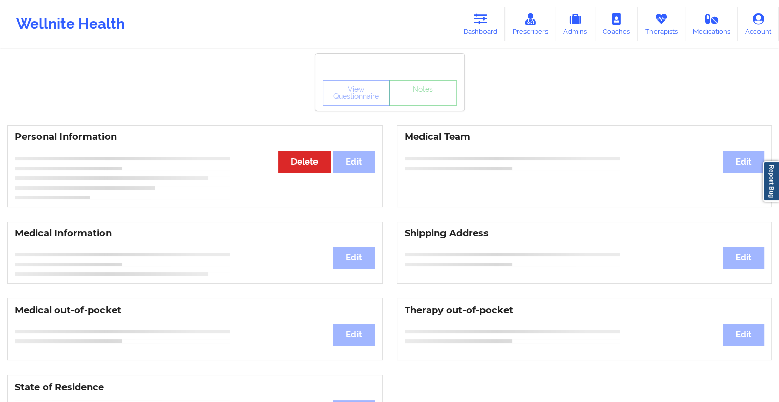
click at [420, 96] on div "View Questionnaire Notes" at bounding box center [389, 92] width 149 height 37
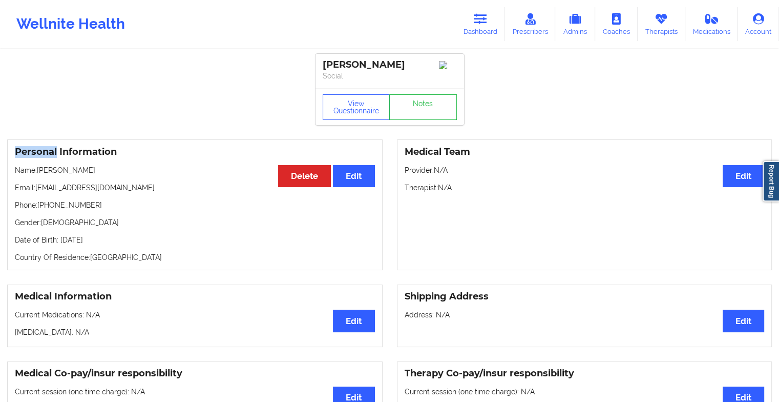
click at [420, 96] on div "View Questionnaire Notes" at bounding box center [389, 106] width 149 height 37
drag, startPoint x: 420, startPoint y: 96, endPoint x: 414, endPoint y: 113, distance: 17.3
click at [414, 113] on link "Notes" at bounding box center [423, 107] width 68 height 26
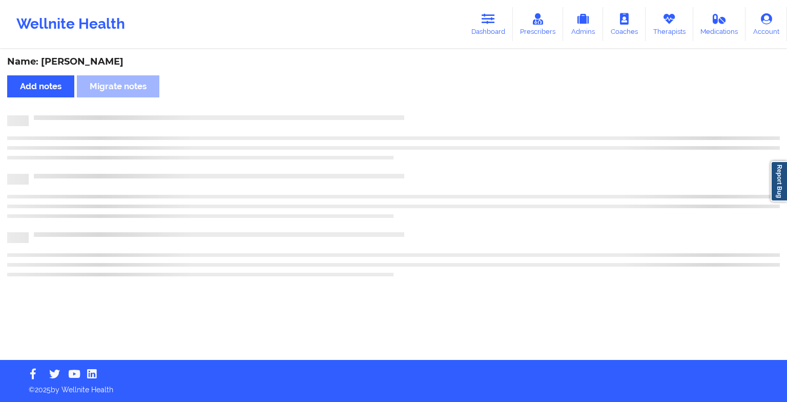
click at [414, 113] on div "Name: [PERSON_NAME] Add notes Migrate notes" at bounding box center [393, 204] width 787 height 309
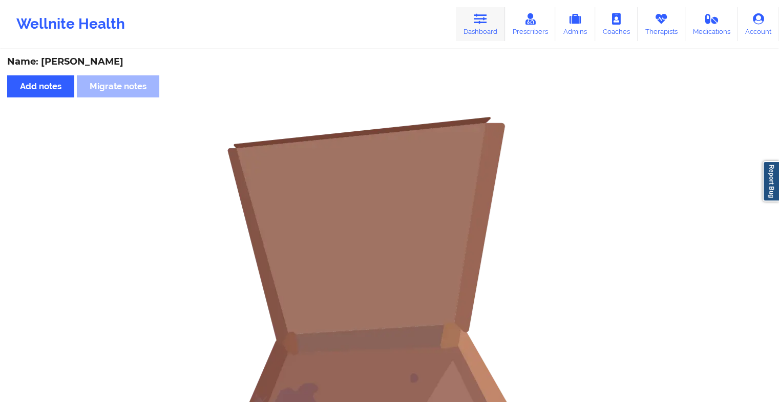
click at [481, 17] on icon at bounding box center [480, 18] width 13 height 11
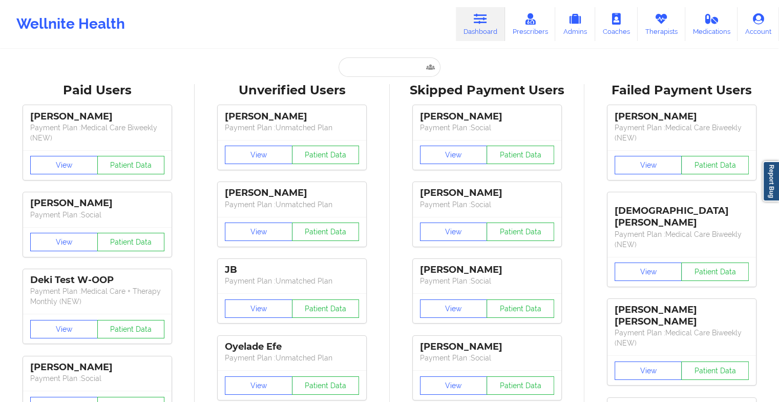
click at [388, 74] on input "text" at bounding box center [389, 66] width 101 height 19
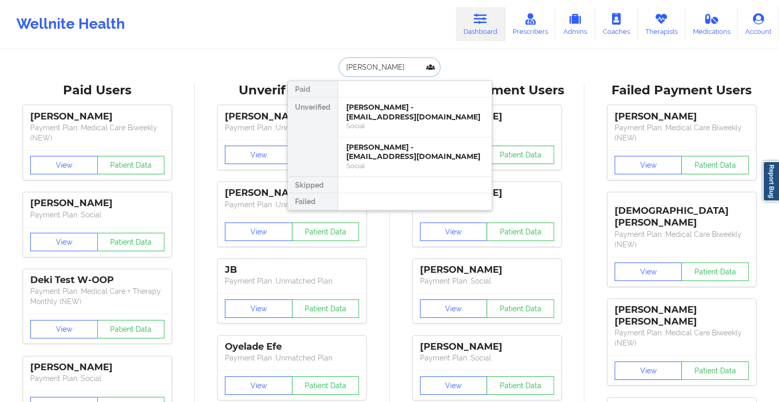
type input "[PERSON_NAME]"
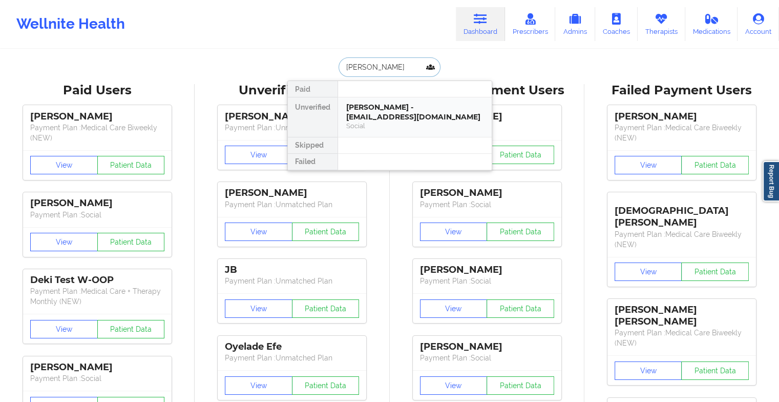
click at [393, 114] on div "[PERSON_NAME] - [EMAIL_ADDRESS][DOMAIN_NAME]" at bounding box center [414, 111] width 137 height 19
